Goal: Task Accomplishment & Management: Manage account settings

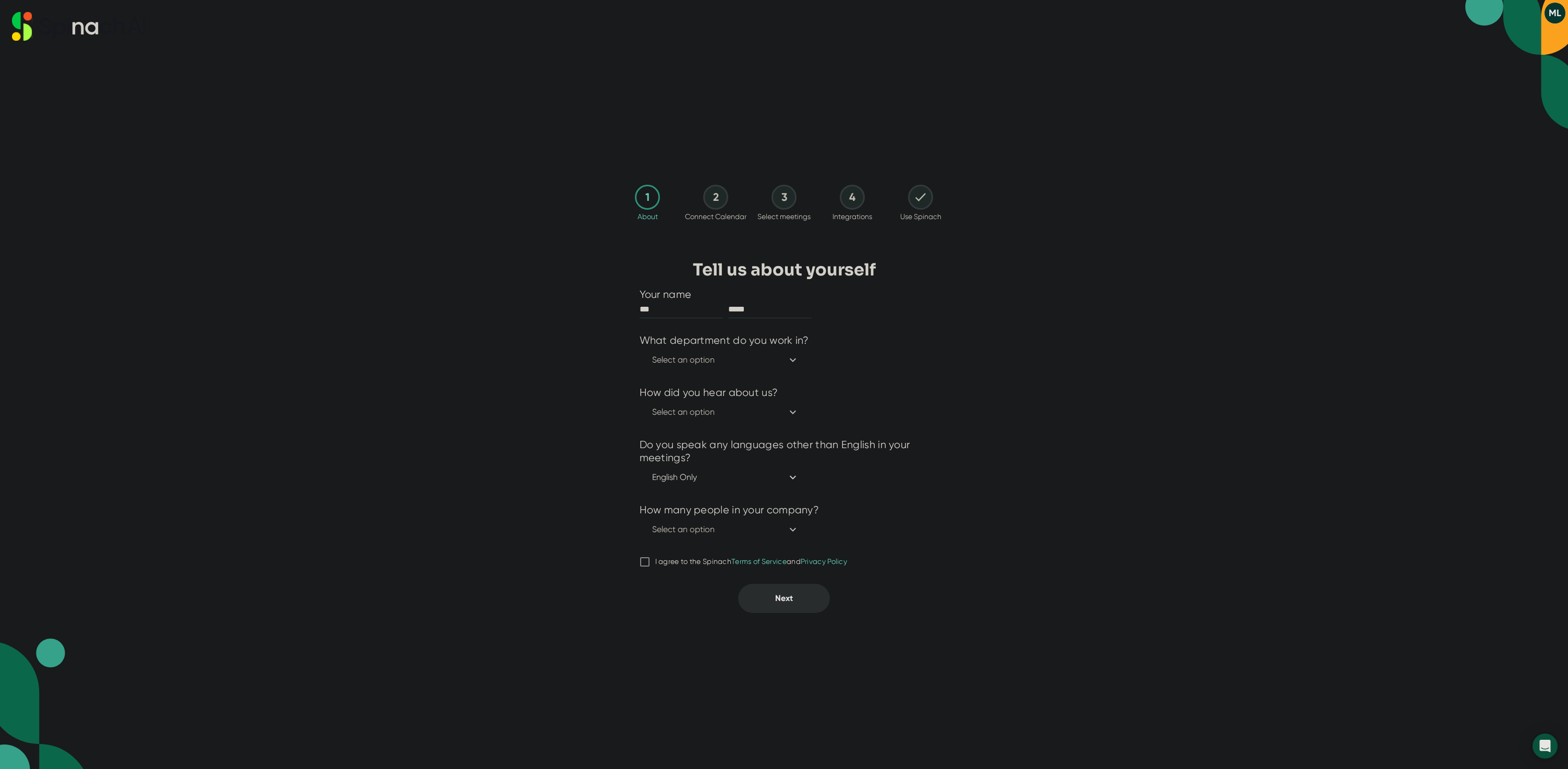
click at [652, 560] on span "I agree to the Spinach Terms of Service and Privacy Policy" at bounding box center [748, 561] width 197 height 9
click at [650, 560] on input "I agree to the Spinach Terms of Service and Privacy Policy" at bounding box center [645, 561] width 11 height 13
checkbox input "true"
click at [679, 368] on button "Select an option" at bounding box center [726, 359] width 172 height 21
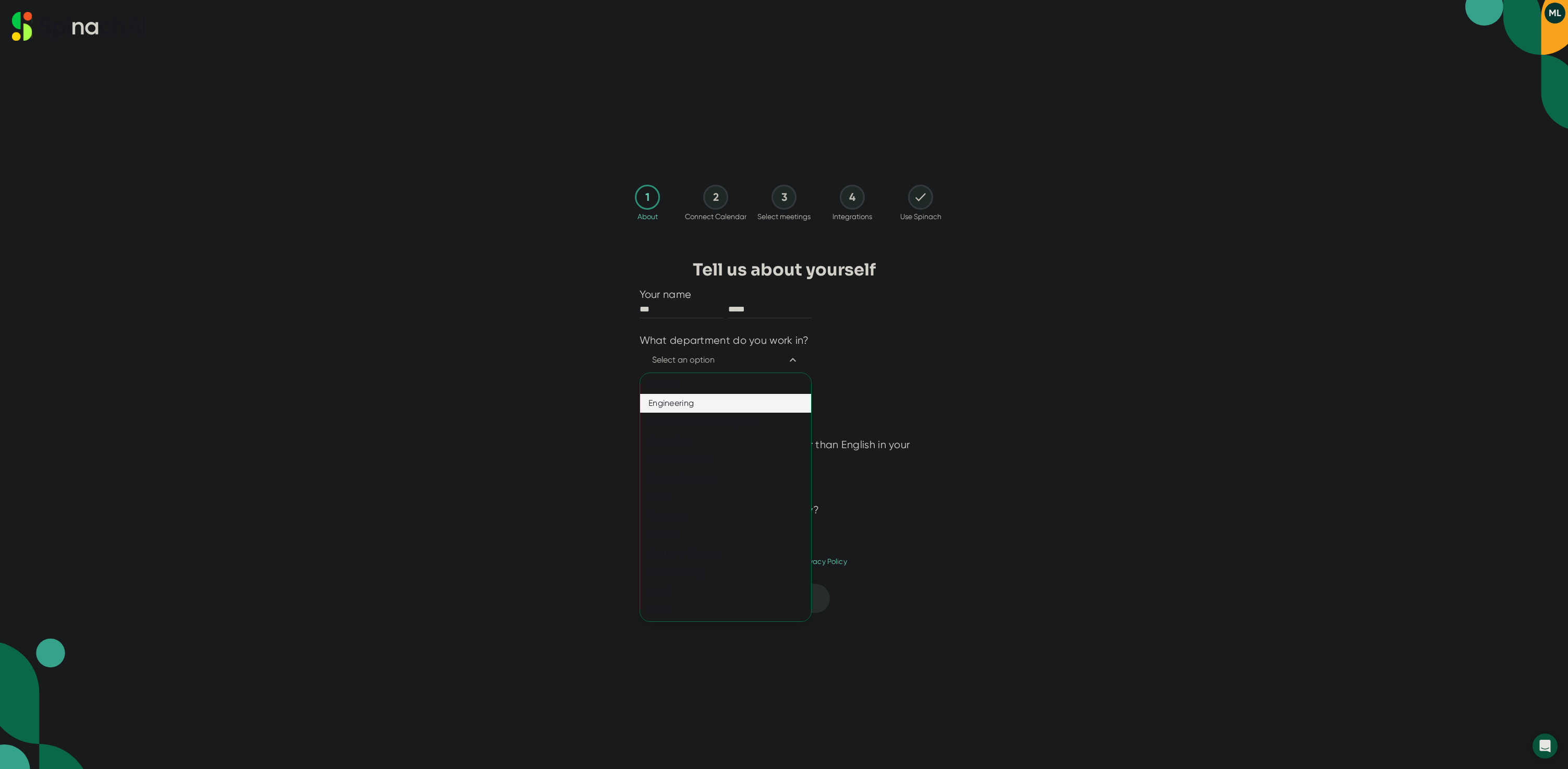
click at [676, 399] on div "Engineering" at bounding box center [726, 403] width 171 height 19
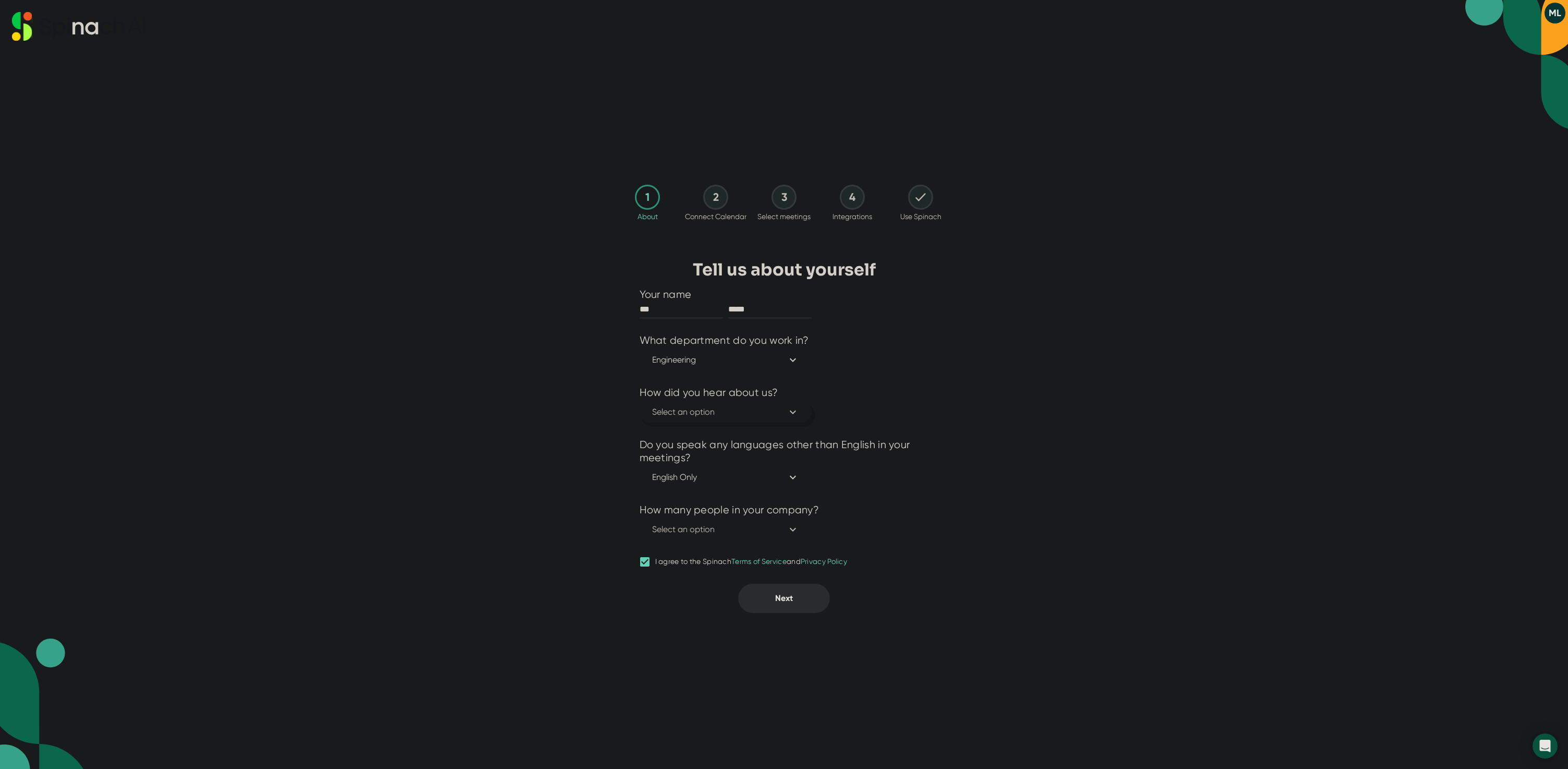
click at [676, 407] on span "Select an option" at bounding box center [726, 412] width 147 height 13
click at [671, 477] on div "Google search" at bounding box center [726, 474] width 171 height 19
click at [738, 530] on span "Select an option" at bounding box center [726, 529] width 147 height 13
click at [680, 660] on div "10000+" at bounding box center [726, 667] width 171 height 19
click at [795, 597] on button "Next" at bounding box center [784, 598] width 92 height 29
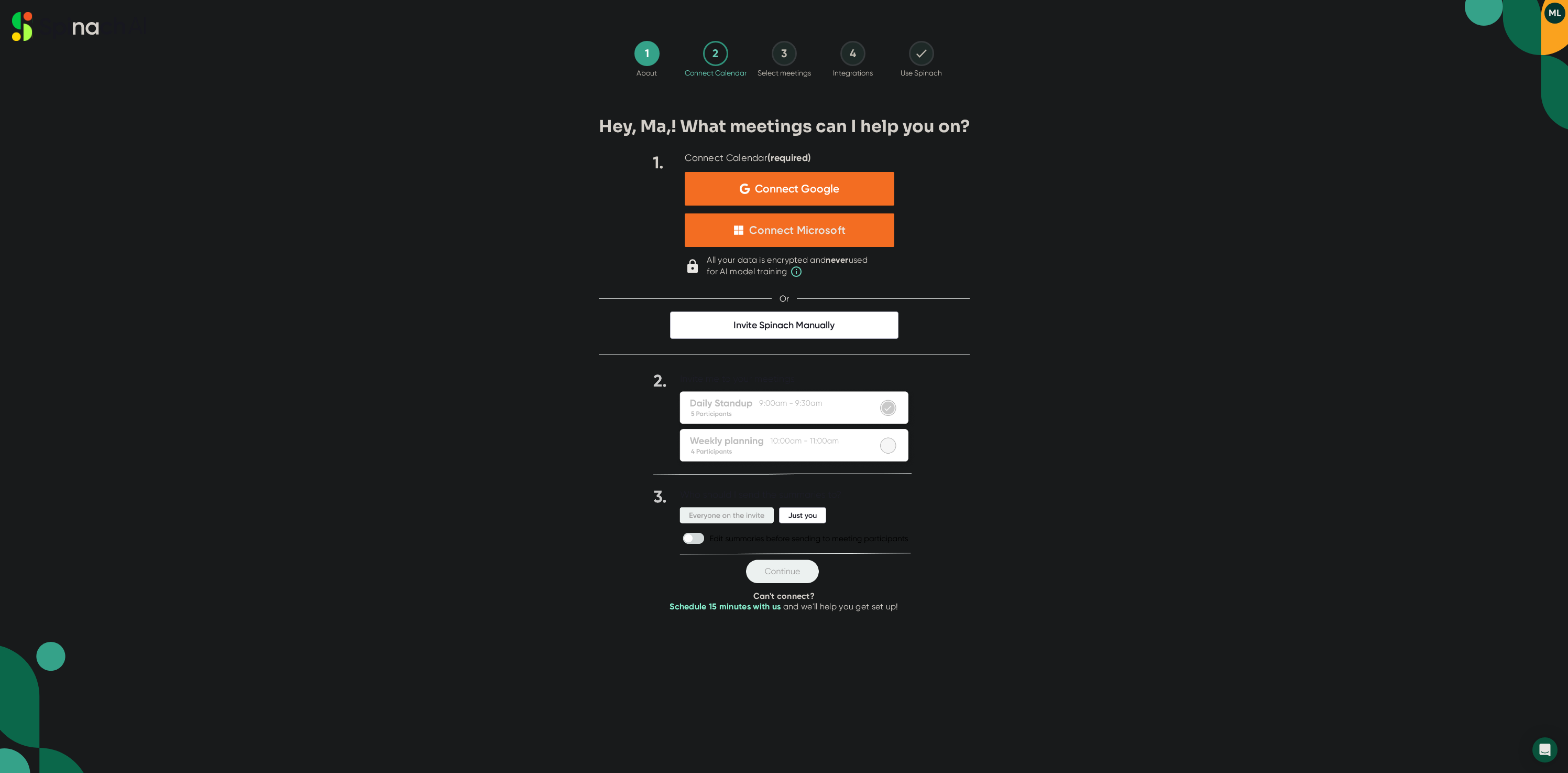
click at [926, 59] on div at bounding box center [921, 53] width 25 height 25
click at [804, 324] on span "Invite Spinach Manually" at bounding box center [784, 325] width 229 height 27
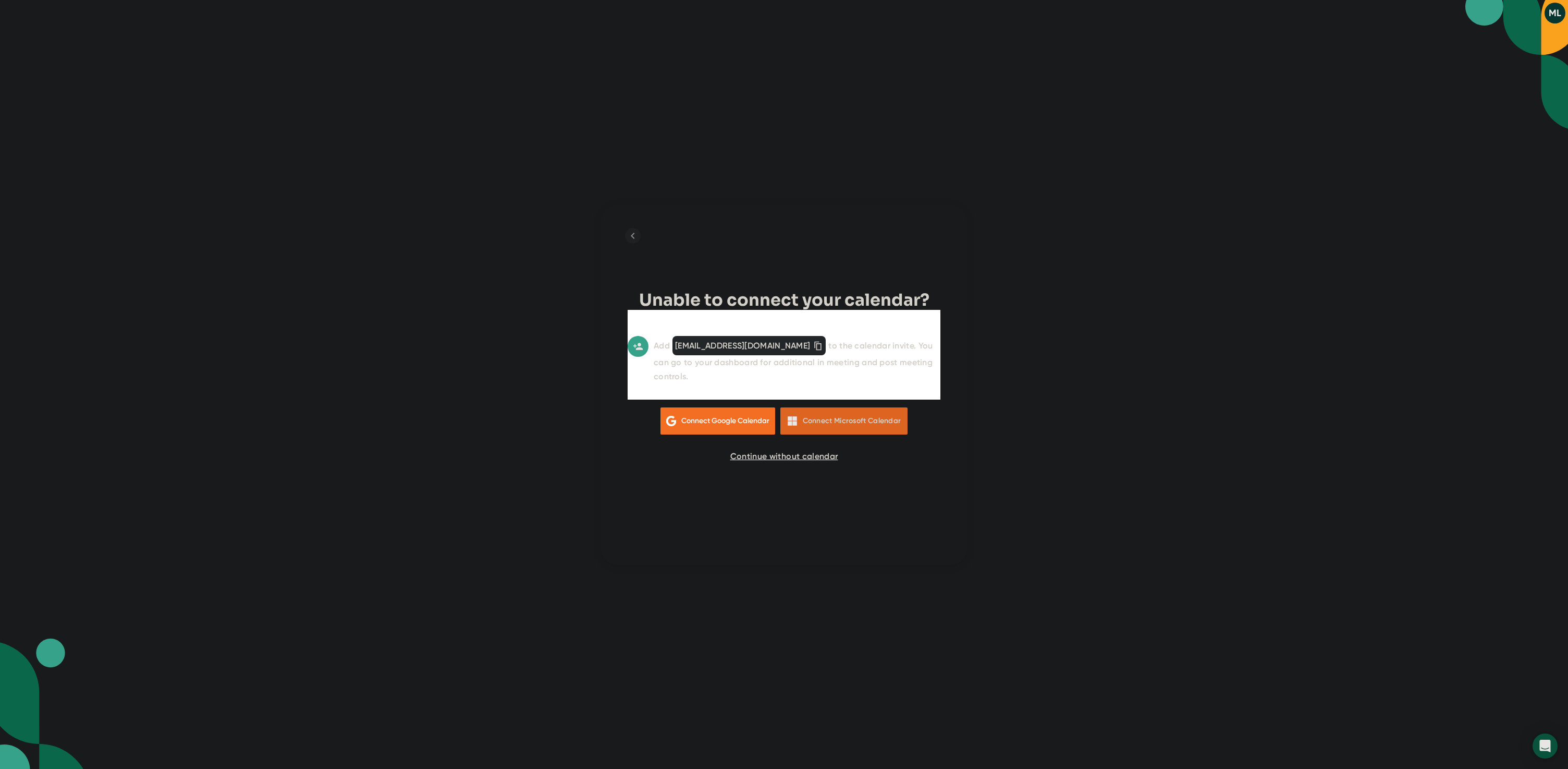
click at [818, 416] on div "Connect Microsoft Calendar" at bounding box center [852, 421] width 99 height 9
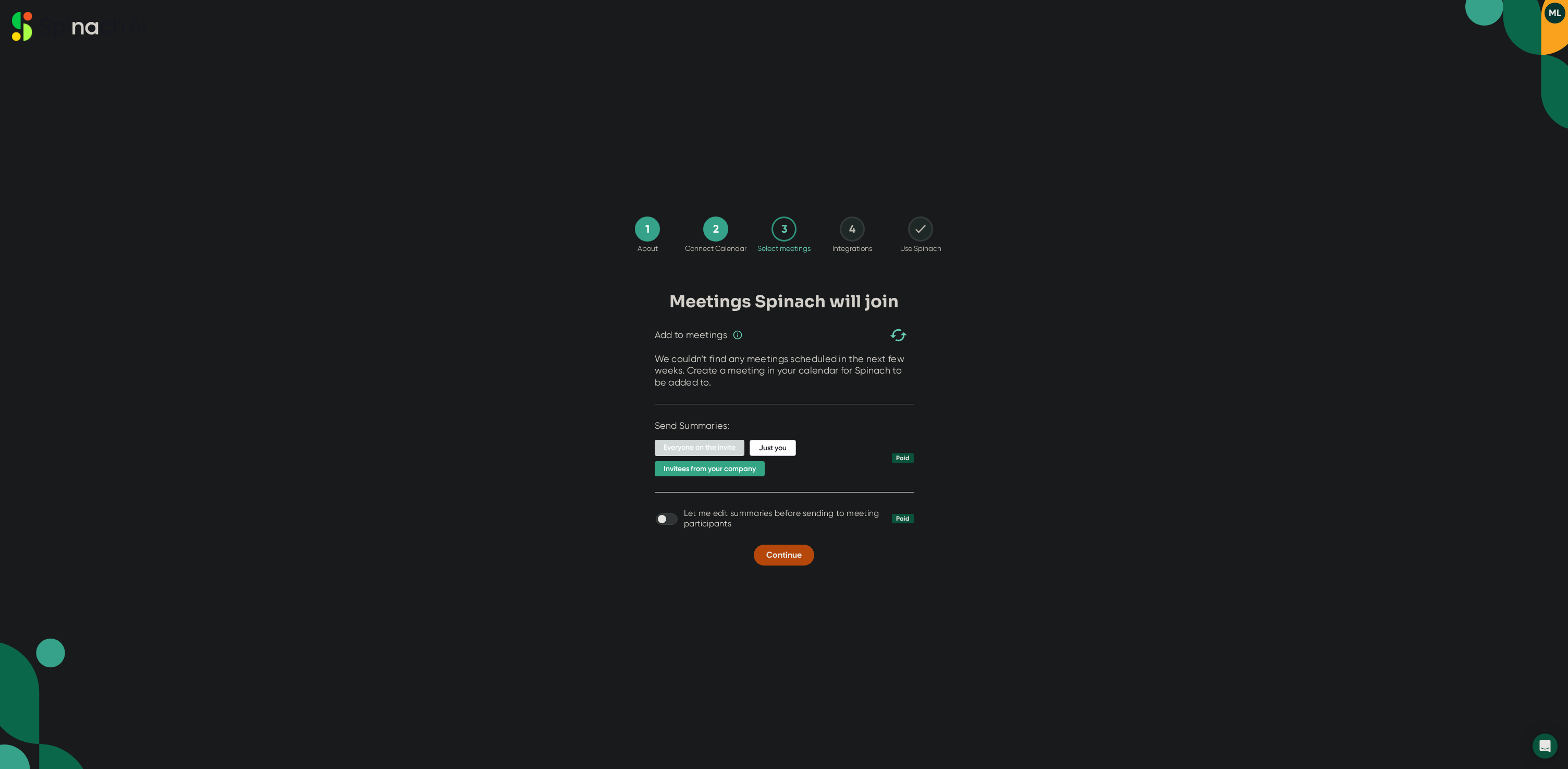
click at [717, 447] on span "Everyone on the invite" at bounding box center [699, 448] width 90 height 16
click at [779, 552] on span "Continue" at bounding box center [784, 555] width 36 height 10
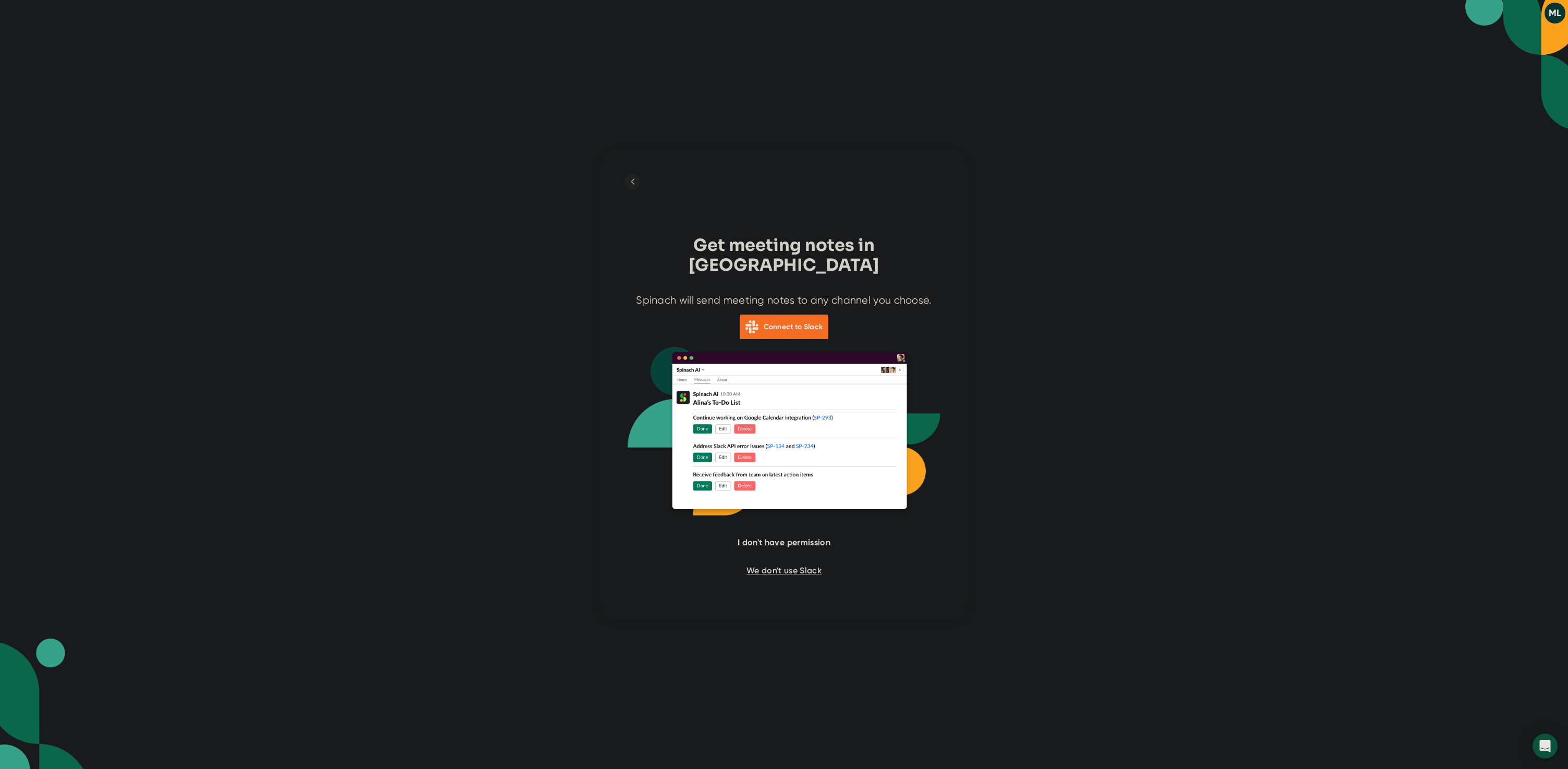
click at [781, 537] on span "I don't have permission" at bounding box center [784, 542] width 93 height 10
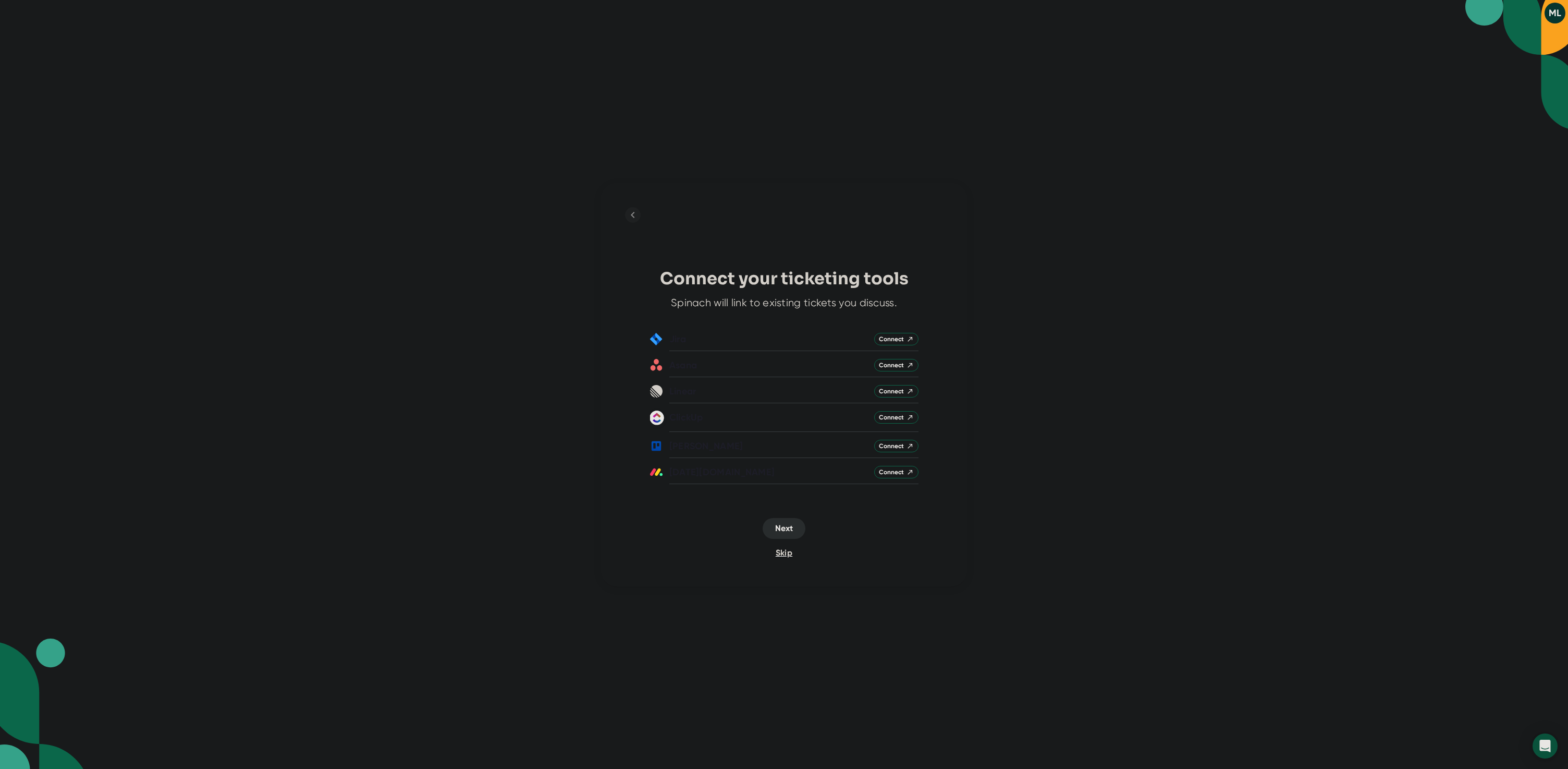
click at [788, 550] on span "Skip" at bounding box center [784, 552] width 17 height 10
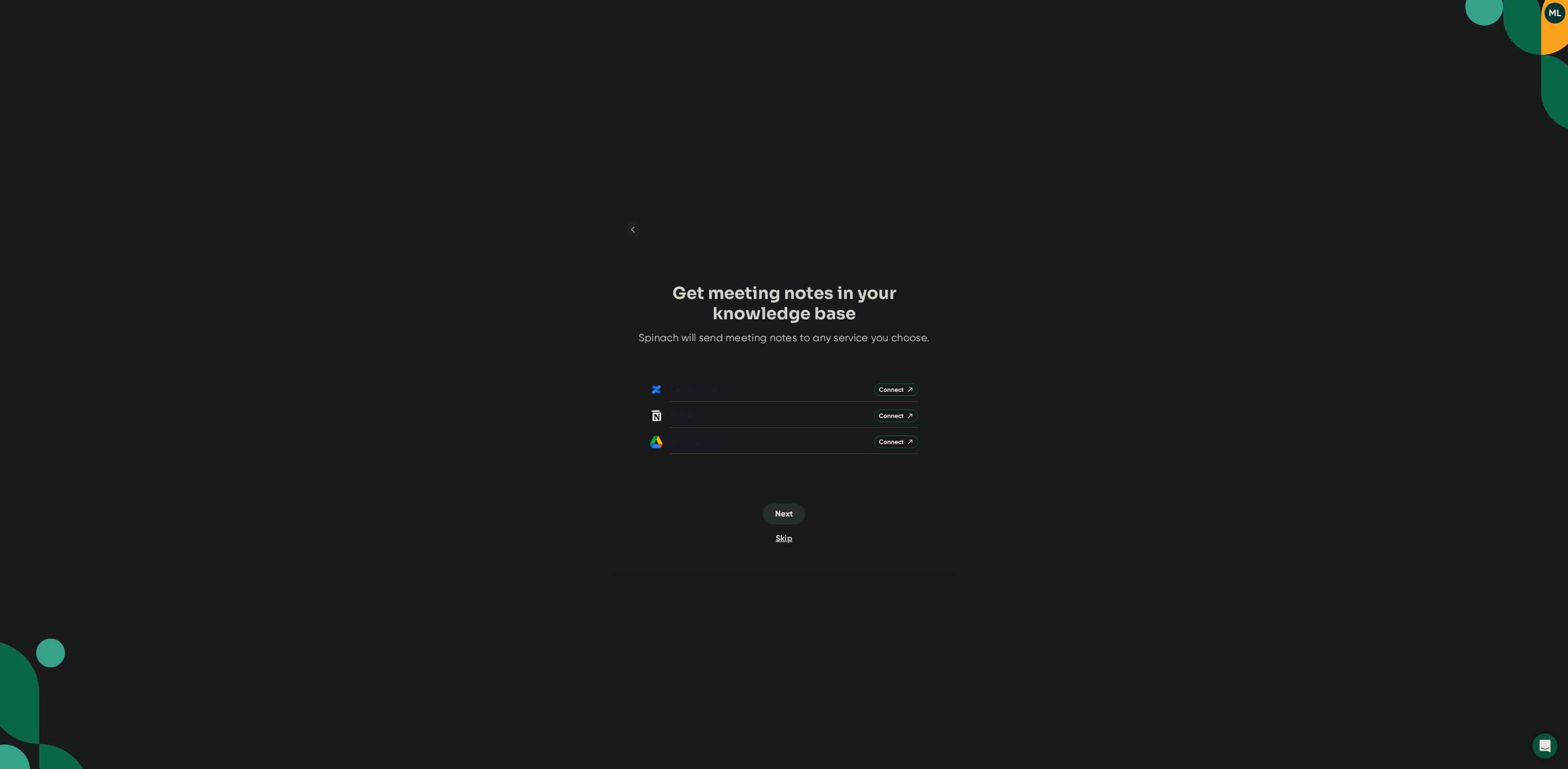
click at [782, 538] on span "Skip" at bounding box center [784, 538] width 17 height 10
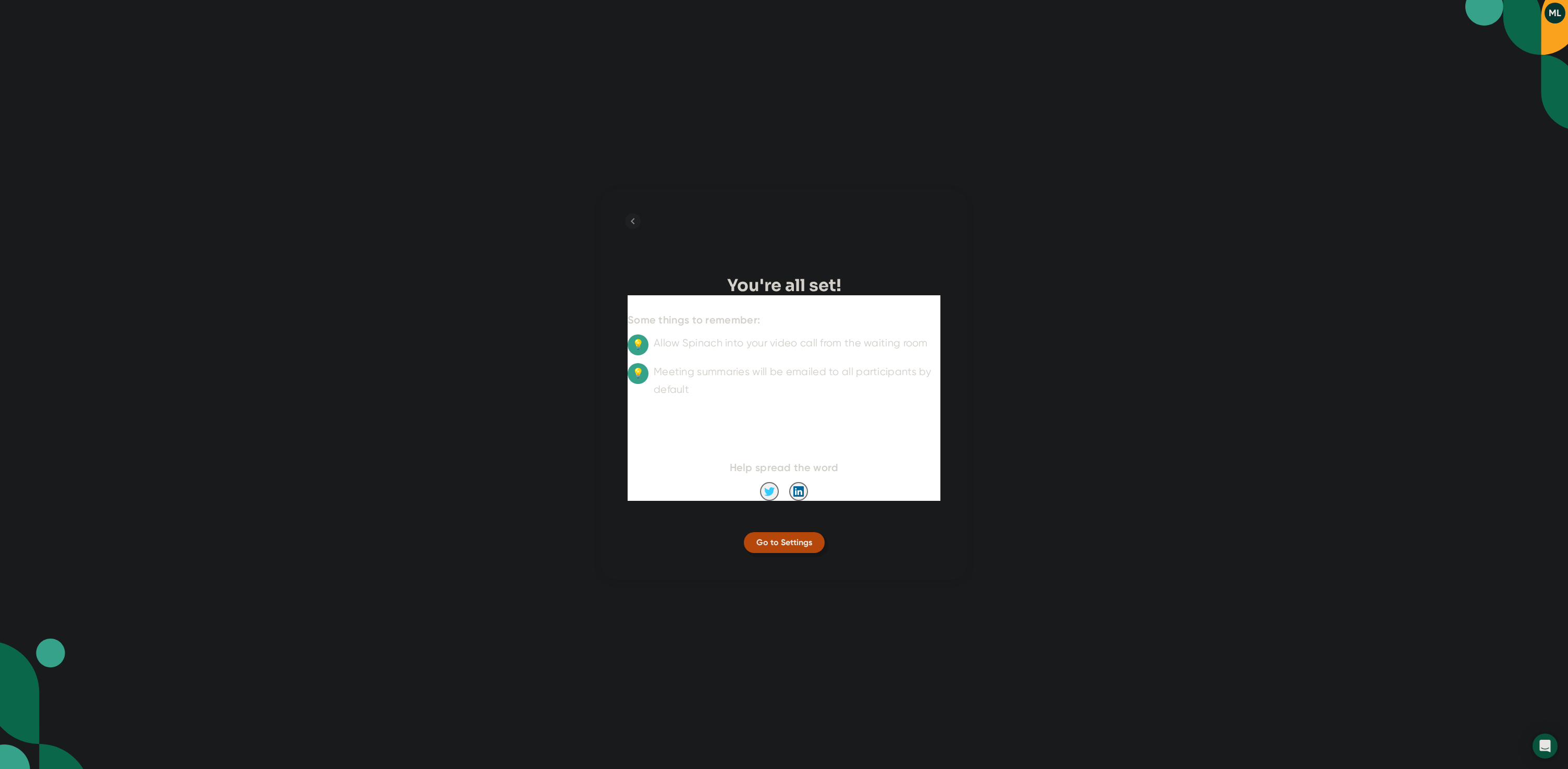
click at [782, 538] on span "Go to Settings" at bounding box center [784, 542] width 56 height 10
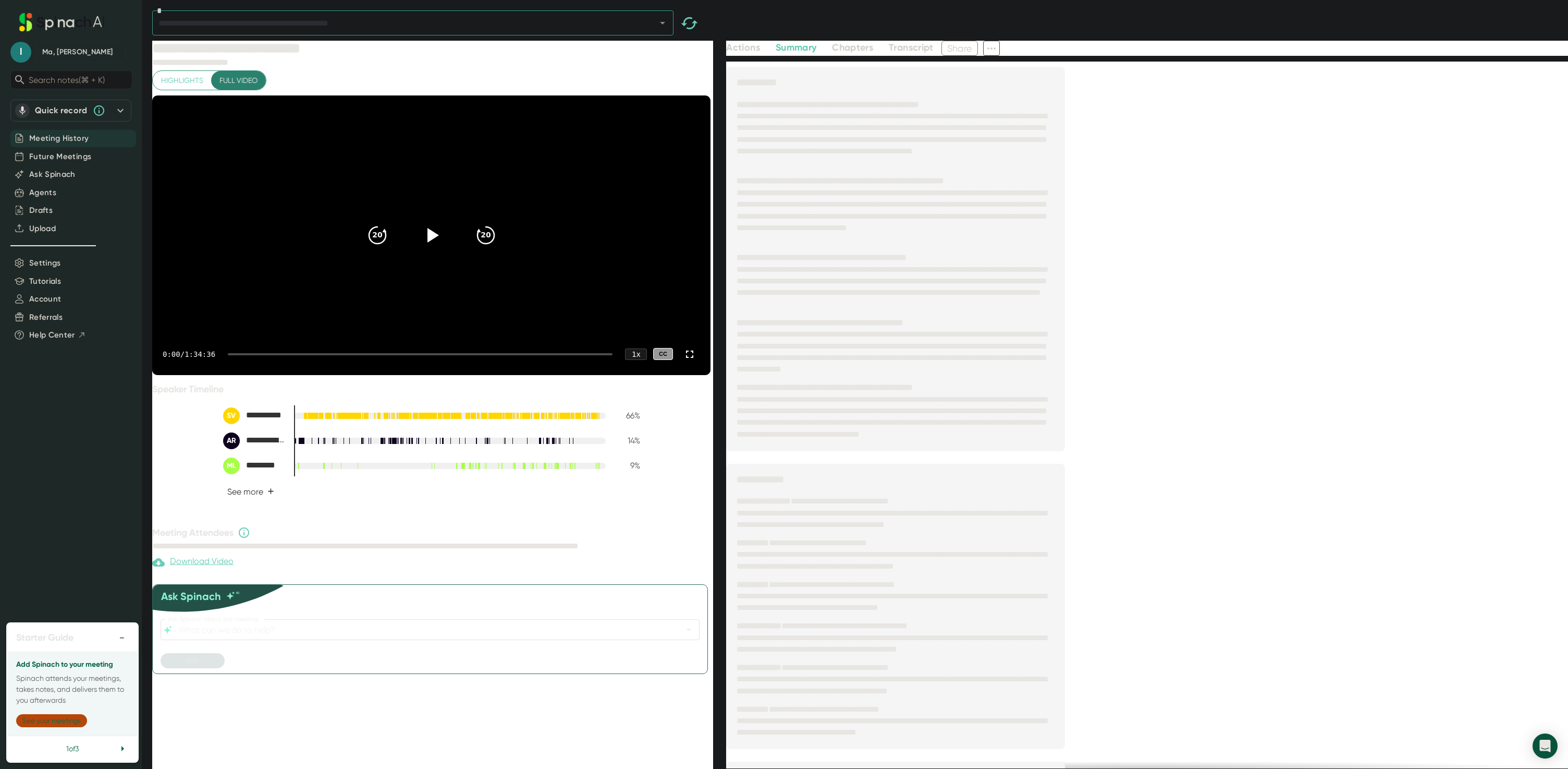
click at [214, 569] on div "Download Video" at bounding box center [193, 562] width 81 height 13
click at [928, 48] on span "Transcript" at bounding box center [911, 47] width 45 height 11
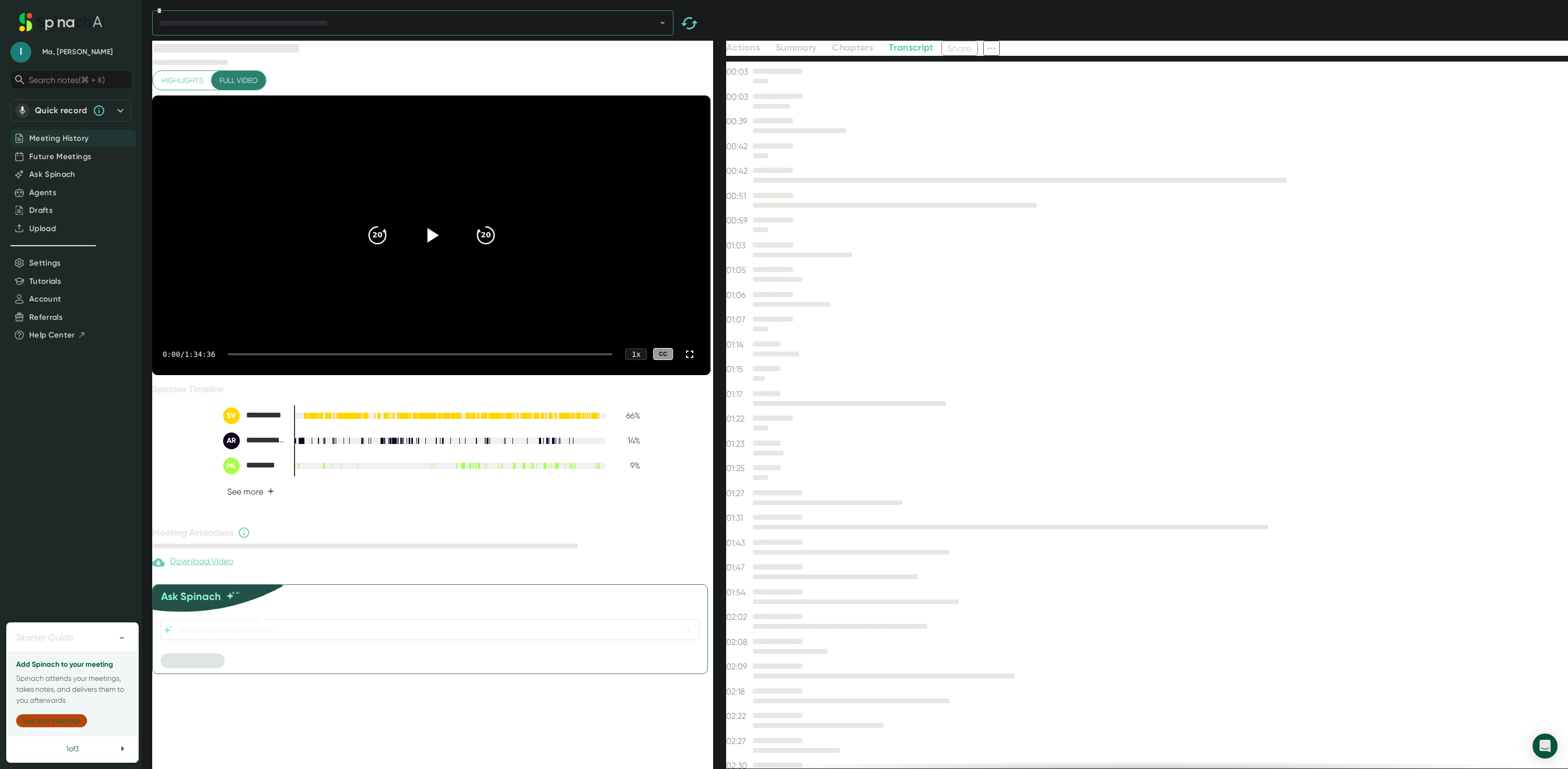
click at [995, 50] on icon at bounding box center [991, 48] width 13 height 13
click at [1042, 105] on div "Download Transcript" at bounding box center [1036, 104] width 83 height 11
click at [995, 48] on icon at bounding box center [991, 48] width 13 height 13
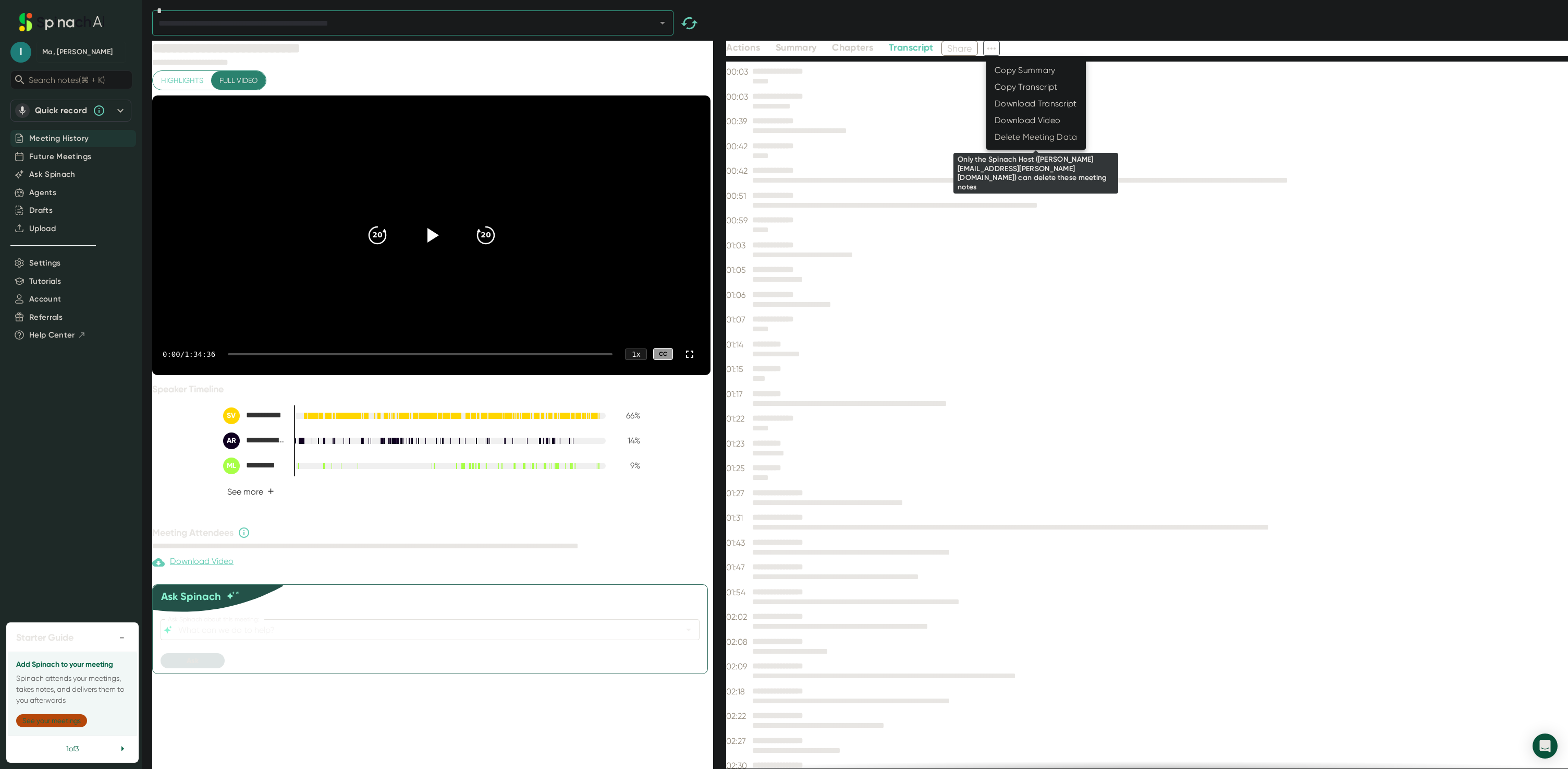
click at [1026, 136] on div "Delete Meeting Data" at bounding box center [1036, 137] width 83 height 11
click at [792, 49] on div at bounding box center [784, 384] width 1568 height 769
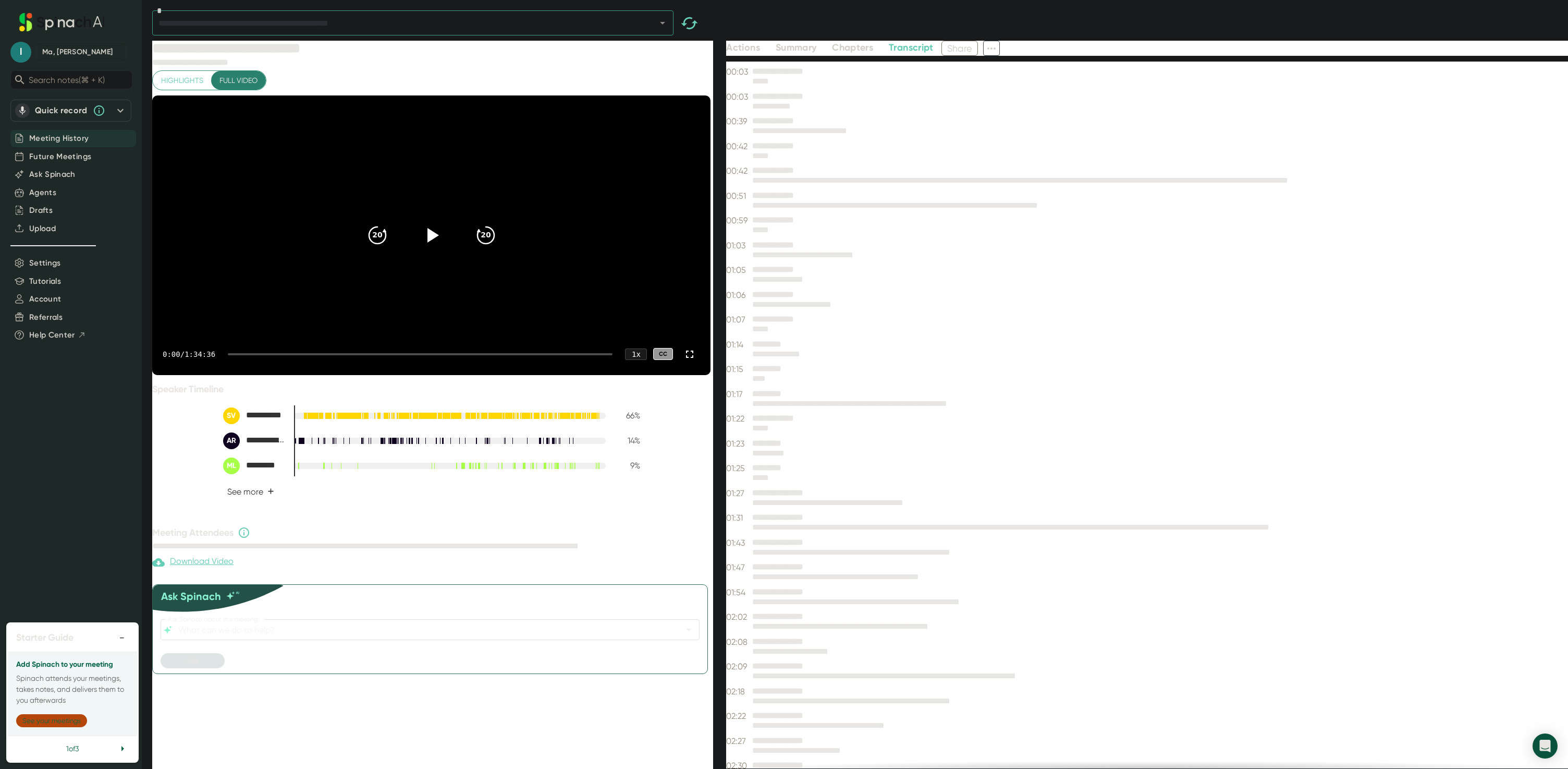
click at [792, 49] on span "Summary" at bounding box center [796, 47] width 41 height 11
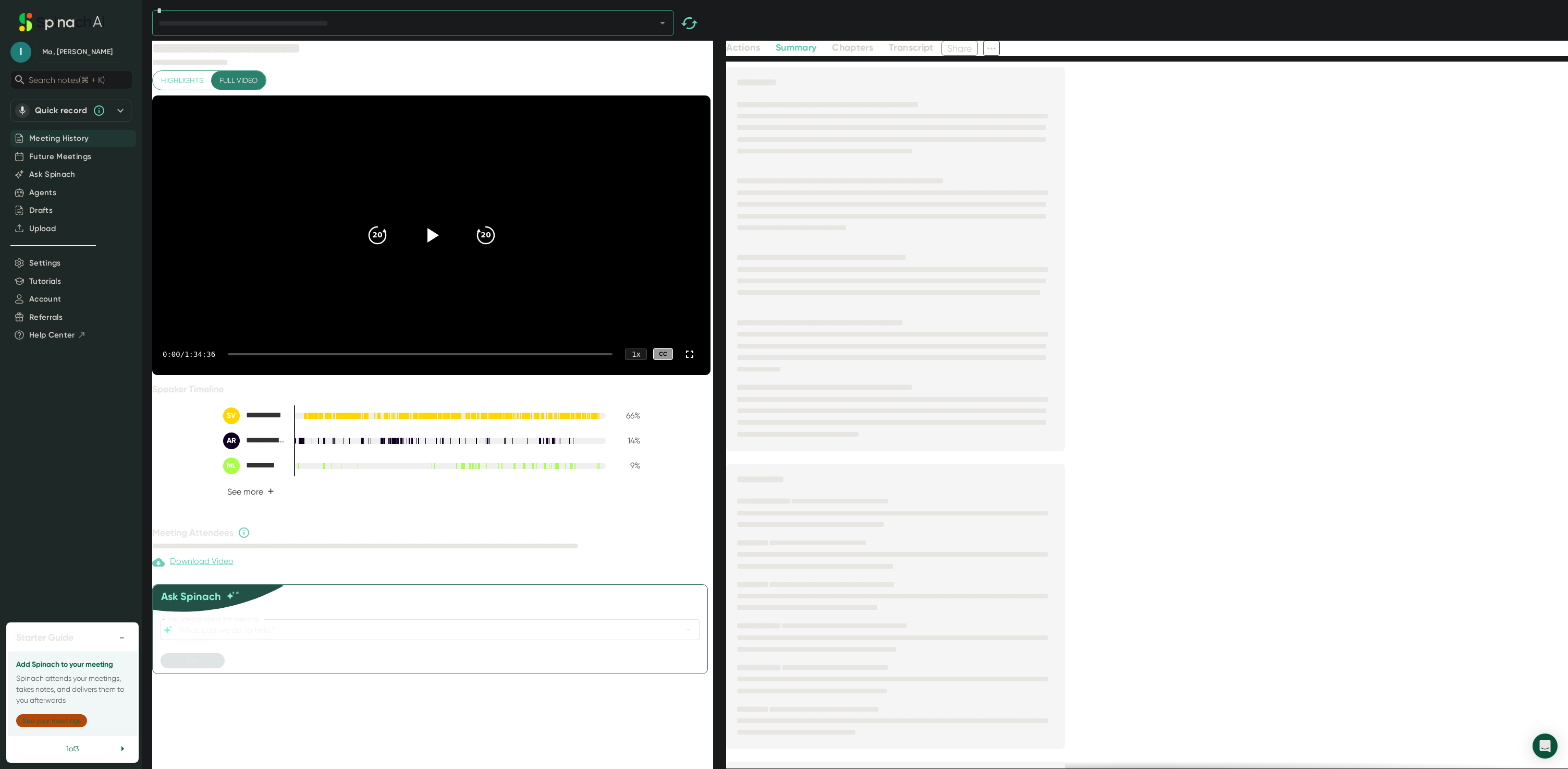
click at [993, 51] on icon at bounding box center [991, 48] width 13 height 13
click at [994, 51] on div at bounding box center [784, 384] width 1568 height 769
click at [1152, 144] on div "**********" at bounding box center [1147, 625] width 842 height 1116
